Goal: Task Accomplishment & Management: Manage account settings

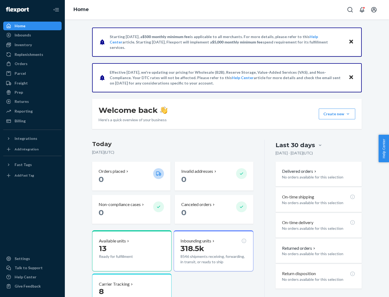
click at [348, 114] on button "Create new Create new inbound Create new order Create new product" at bounding box center [337, 114] width 36 height 11
click at [18, 92] on div "Prep" at bounding box center [19, 92] width 8 height 5
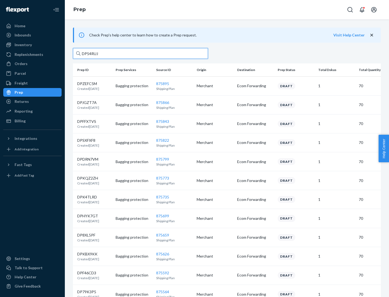
type input "DP54RUJL"
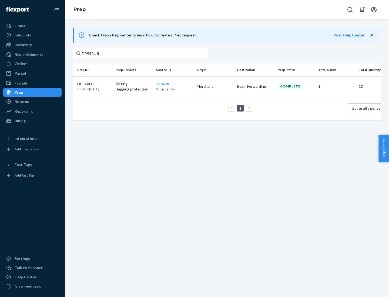
click at [94, 83] on p "DP54RUJL" at bounding box center [88, 83] width 22 height 5
